Goal: Task Accomplishment & Management: Manage account settings

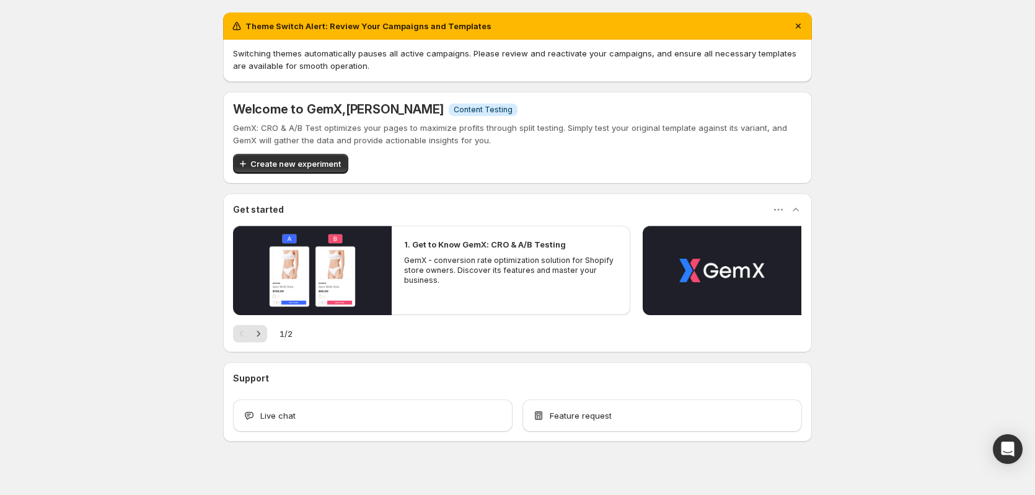
click at [911, 245] on div "Theme Switch Alert: Review Your Campaigns and Templates Switching themes automa…" at bounding box center [517, 254] width 1035 height 508
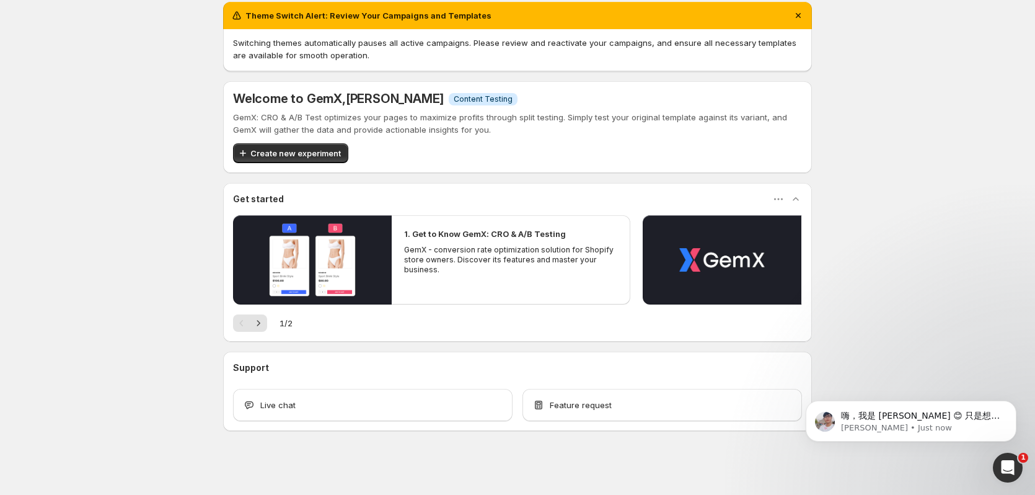
scroll to position [14, 0]
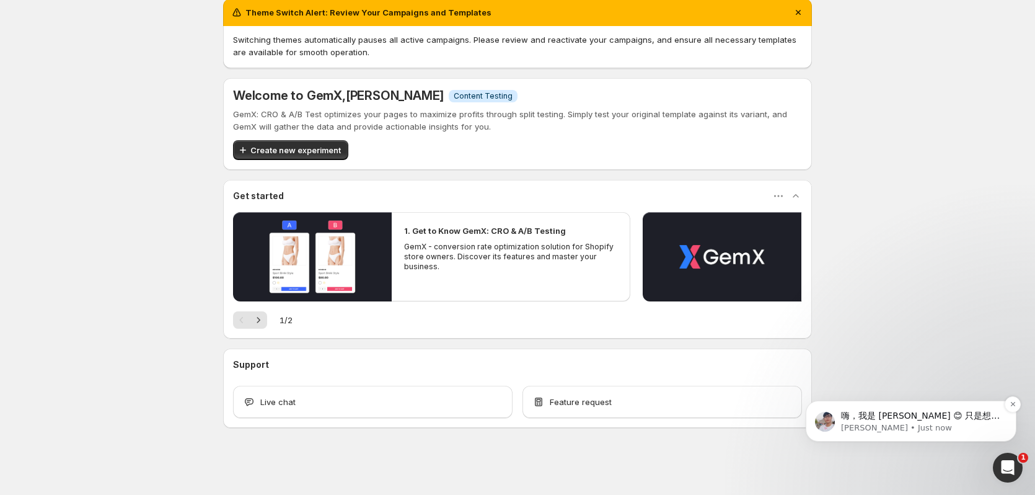
click at [865, 427] on p "Antony • Just now" at bounding box center [921, 427] width 160 height 11
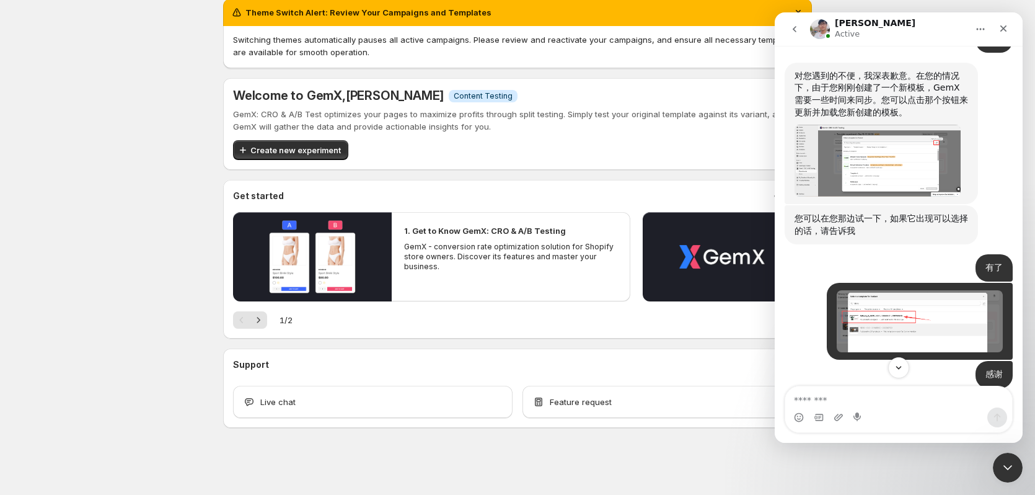
scroll to position [945, 0]
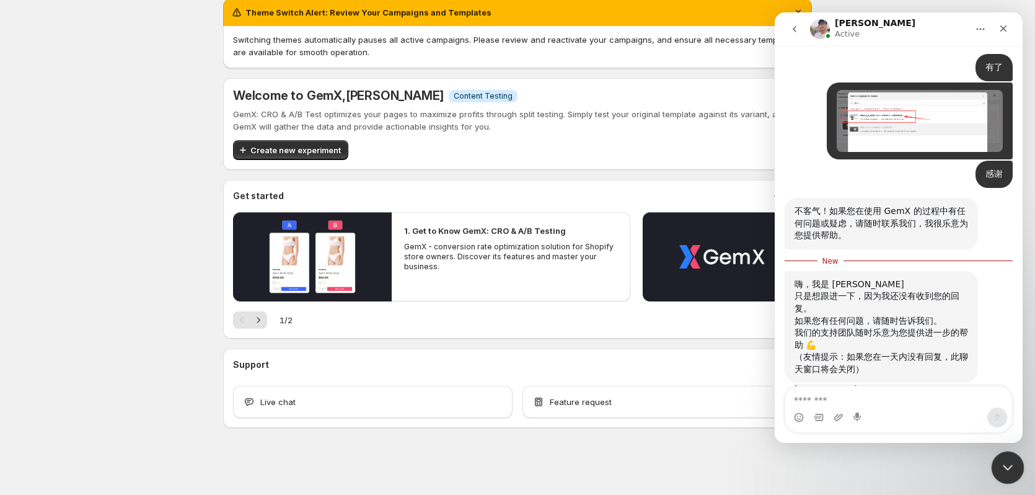
click at [999, 470] on icon "Close Intercom Messenger" at bounding box center [1006, 465] width 15 height 15
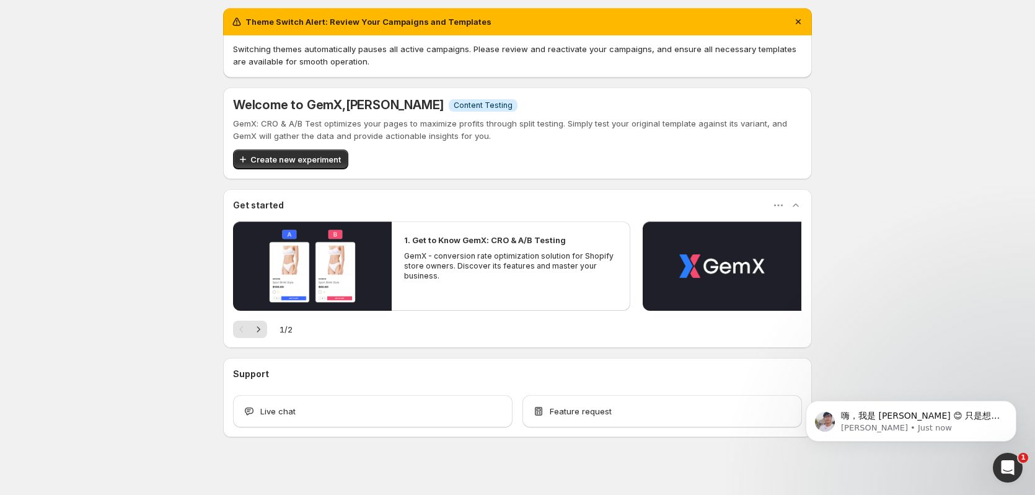
scroll to position [0, 0]
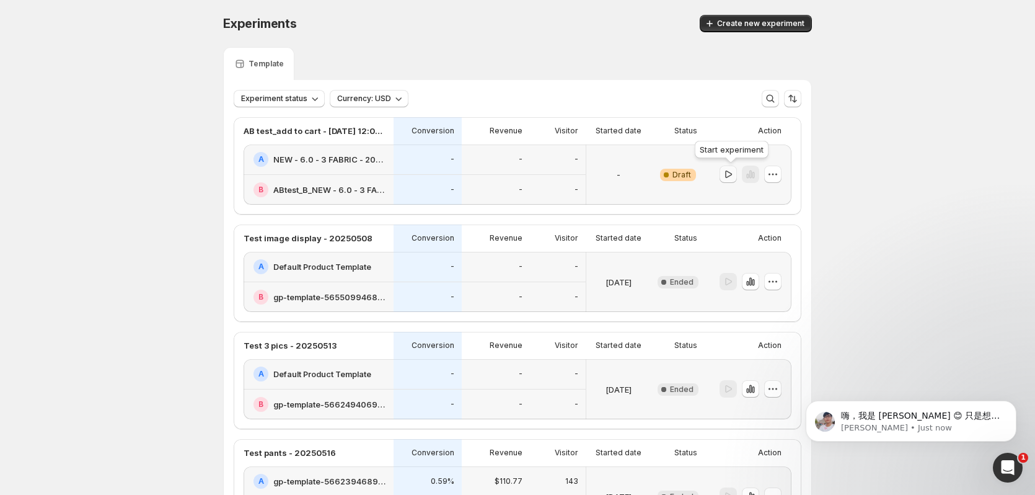
click at [730, 176] on icon "button" at bounding box center [728, 174] width 12 height 12
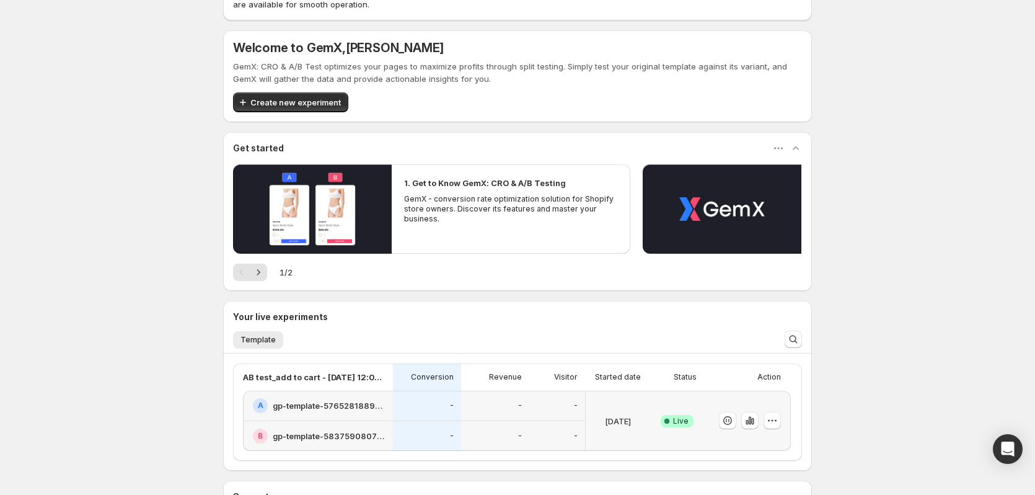
scroll to position [62, 0]
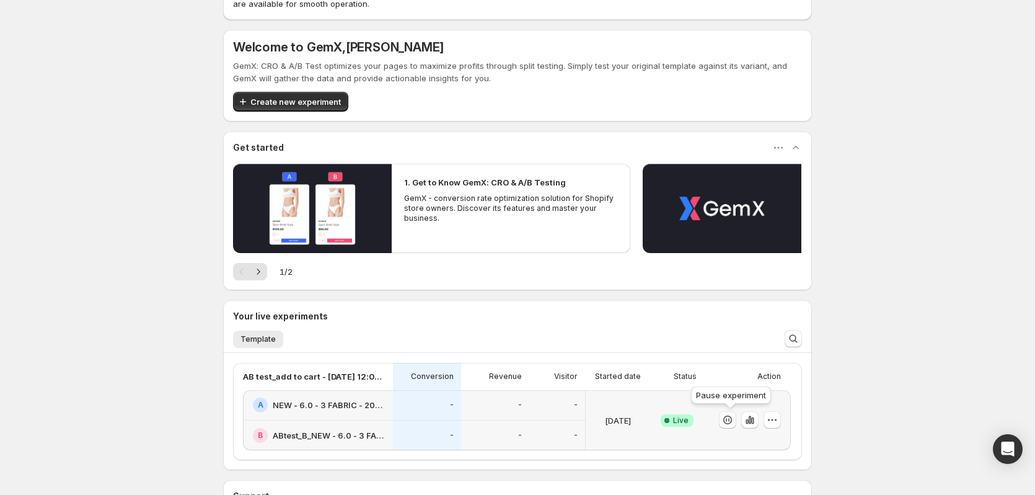
click at [730, 421] on icon "button" at bounding box center [728, 420] width 12 height 12
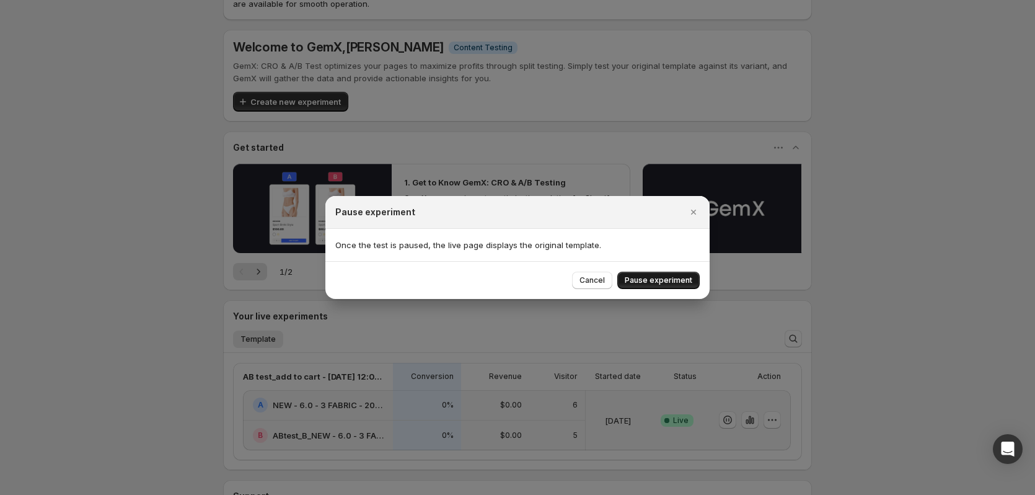
click at [653, 285] on span "Pause experiment" at bounding box center [659, 280] width 68 height 10
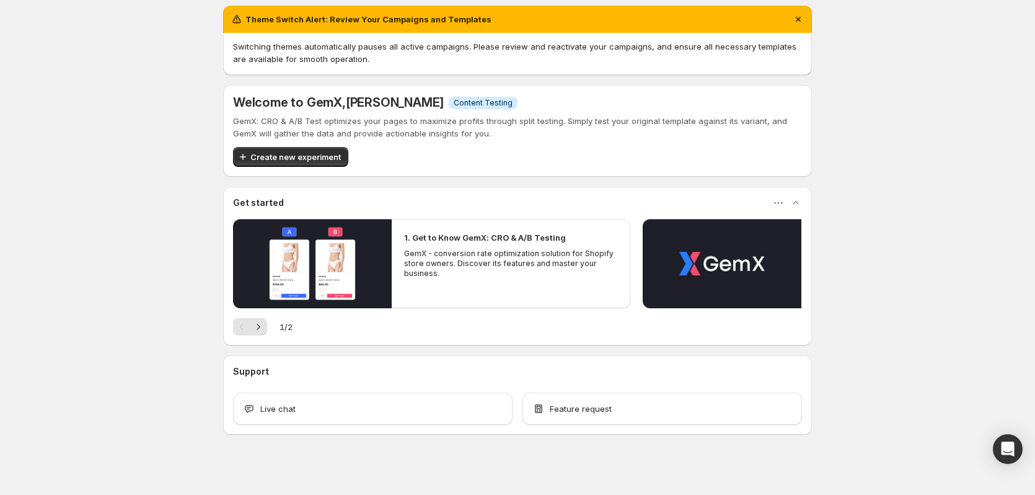
scroll to position [14, 0]
